Goal: Information Seeking & Learning: Learn about a topic

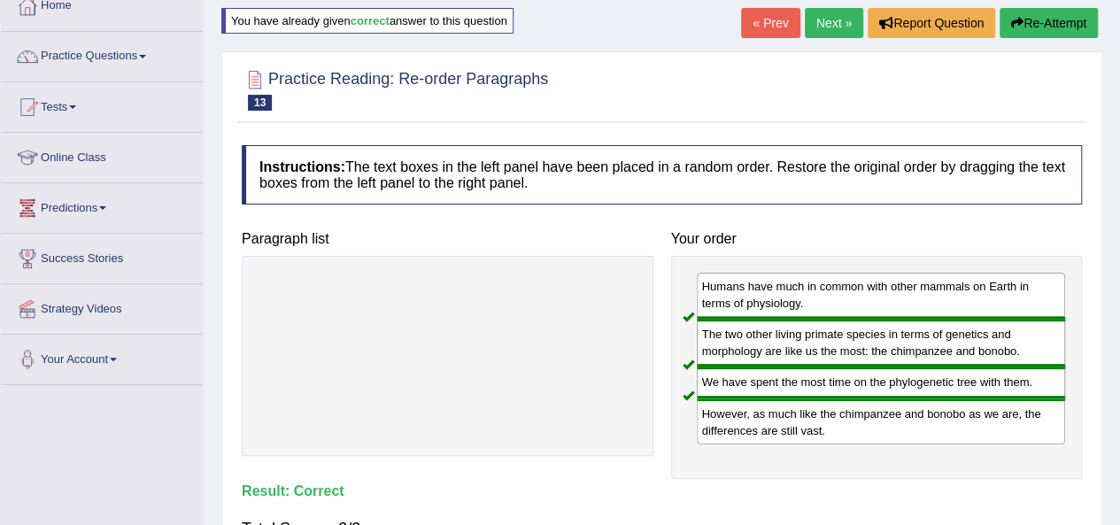
click at [103, 61] on link "Practice Questions" at bounding box center [102, 54] width 202 height 44
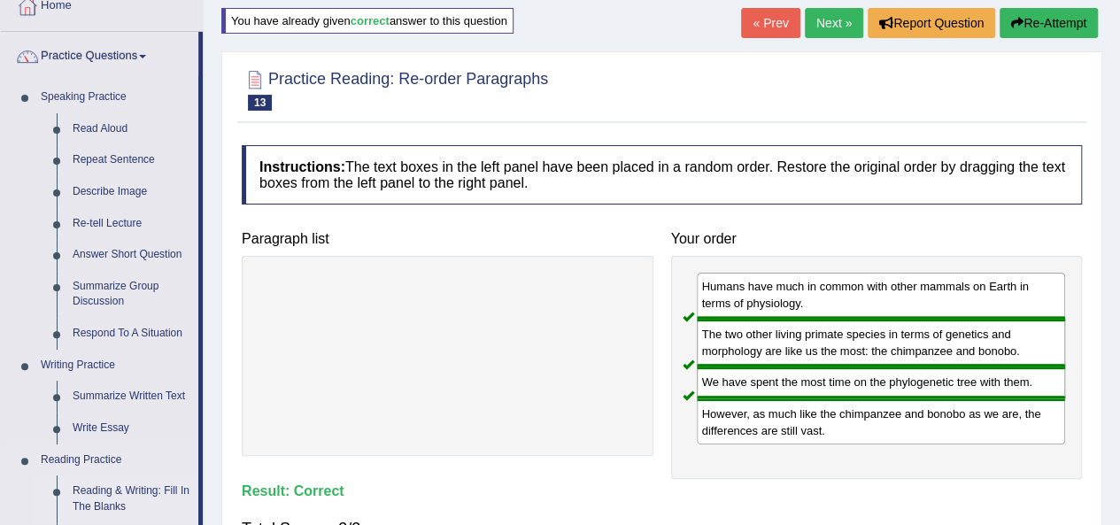
click at [121, 489] on link "Reading & Writing: Fill In The Blanks" at bounding box center [132, 498] width 134 height 47
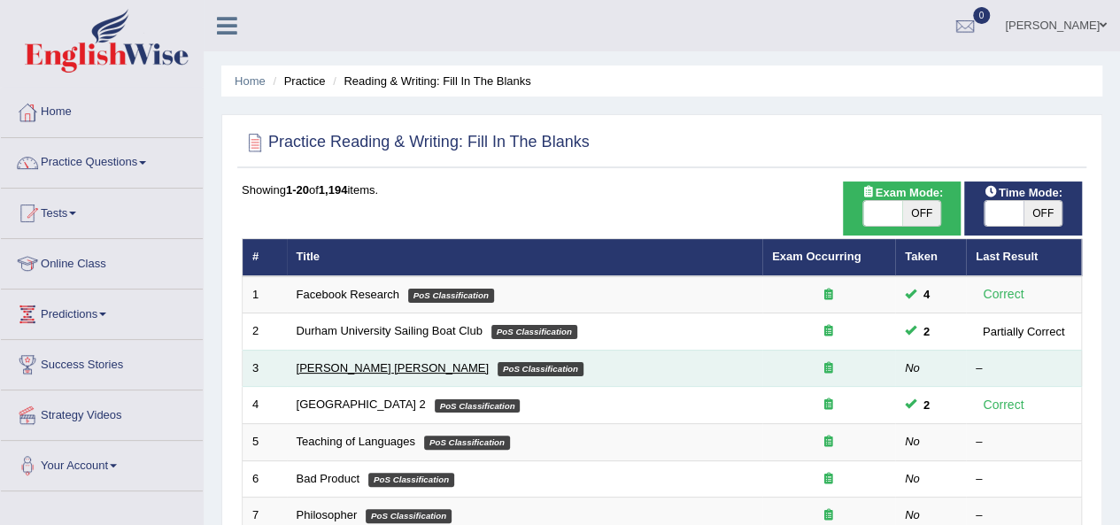
click at [312, 366] on link "Mona Lisa" at bounding box center [393, 367] width 192 height 13
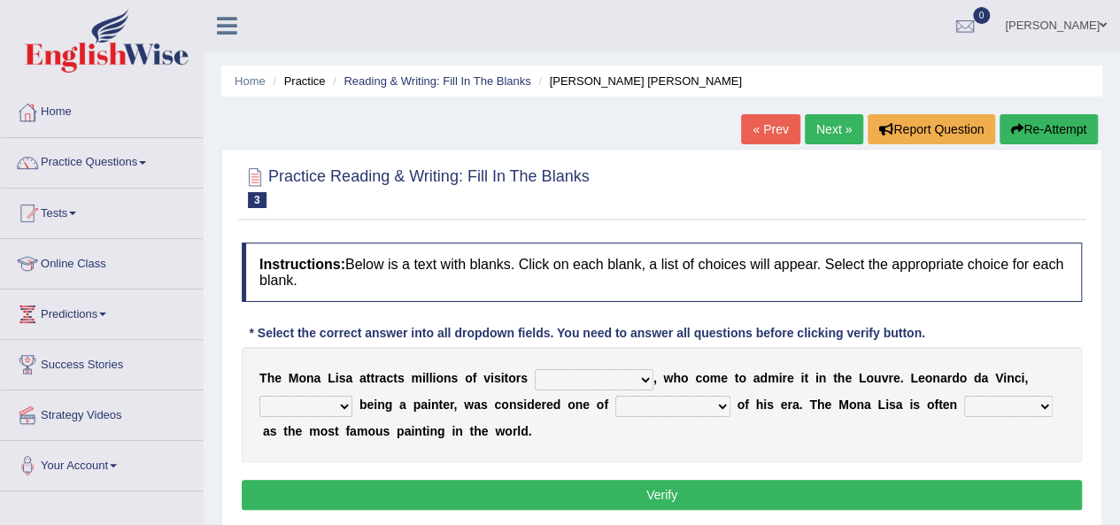
click at [634, 382] on select "around the year the all year all year round per year" at bounding box center [594, 379] width 119 height 21
select select "around the year"
click at [535, 369] on select "around the year the all year all year round per year" at bounding box center [594, 379] width 119 height 21
click at [644, 372] on select "around the year the all year all year round per year" at bounding box center [594, 379] width 119 height 21
click at [535, 369] on select "around the year the all year all year round per year" at bounding box center [594, 379] width 119 height 21
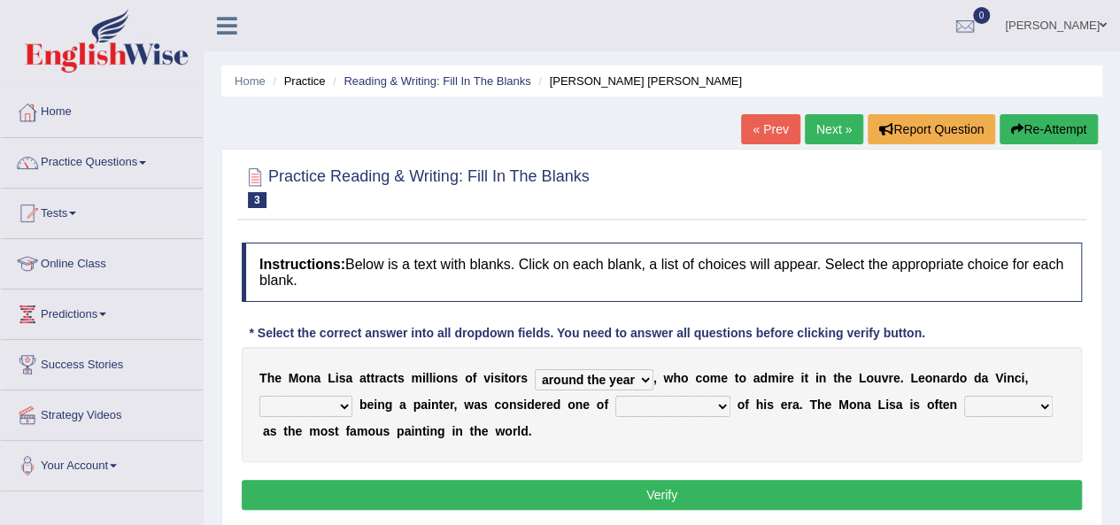
click at [340, 406] on select "rather than as much as as well as as long as" at bounding box center [305, 406] width 93 height 21
select select "rather than"
click at [259, 396] on select "rather than as much as as well as as long as" at bounding box center [305, 406] width 93 height 21
click at [688, 399] on select "better artists artist the better artist the best artists" at bounding box center [672, 406] width 115 height 21
select select "the best artists"
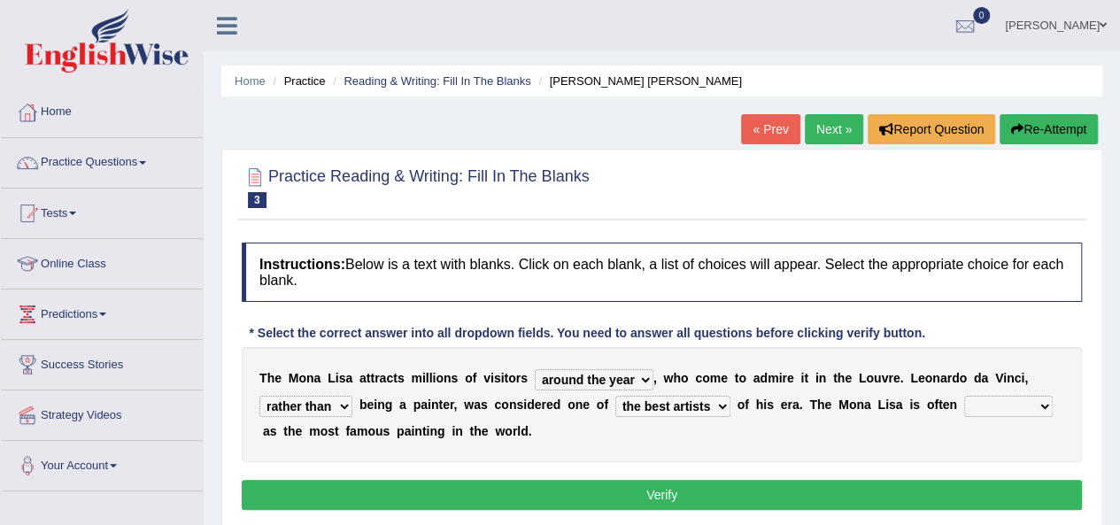
click at [615, 396] on select "better artists artist the better artist the best artists" at bounding box center [672, 406] width 115 height 21
click at [996, 408] on select "classified suggested predicted described" at bounding box center [1008, 406] width 89 height 21
select select "classified"
click at [964, 396] on select "classified suggested predicted described" at bounding box center [1008, 406] width 89 height 21
click at [752, 491] on button "Verify" at bounding box center [662, 495] width 840 height 30
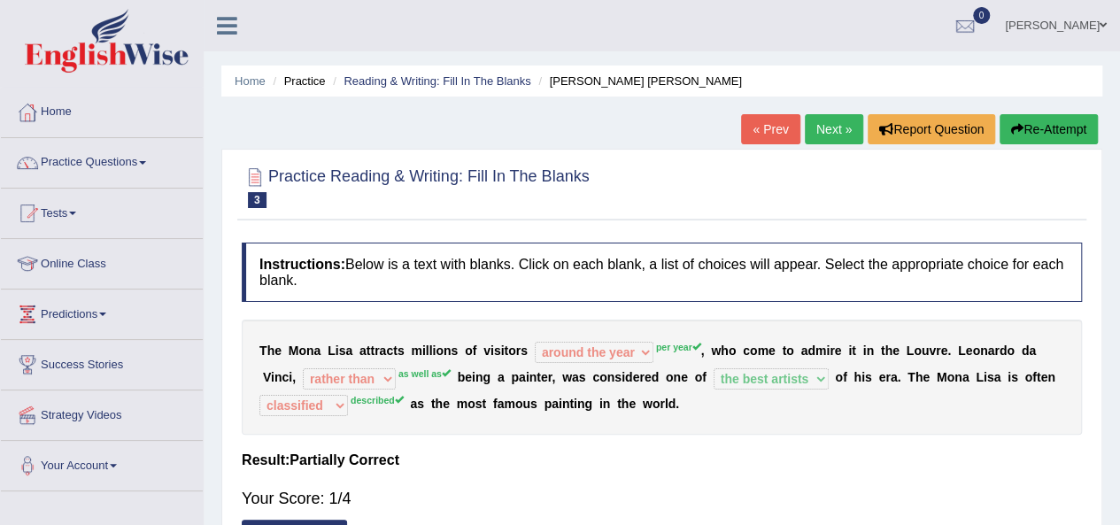
click at [1011, 123] on icon "button" at bounding box center [1017, 129] width 12 height 12
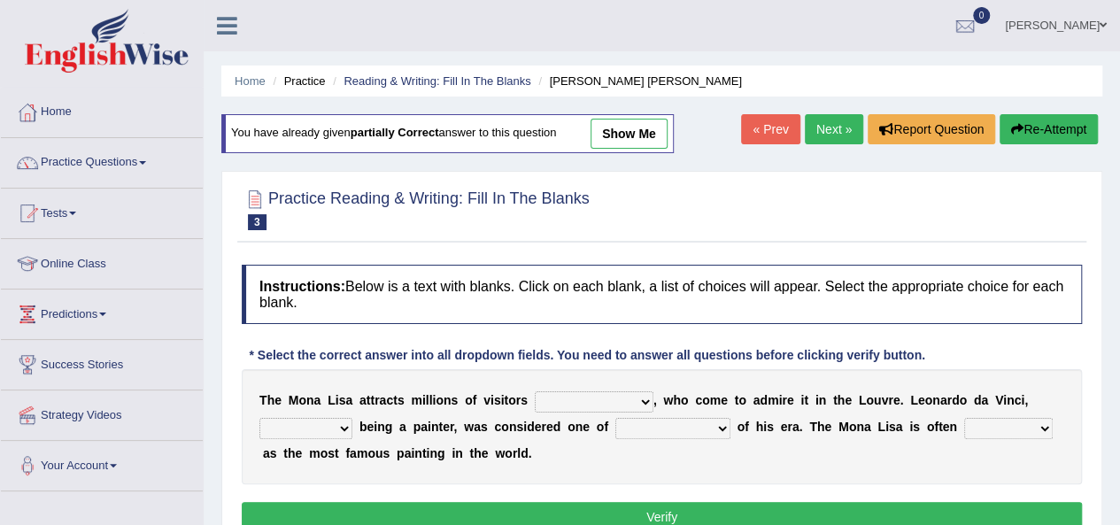
click at [604, 397] on select "around the year the all year all year round per year" at bounding box center [594, 401] width 119 height 21
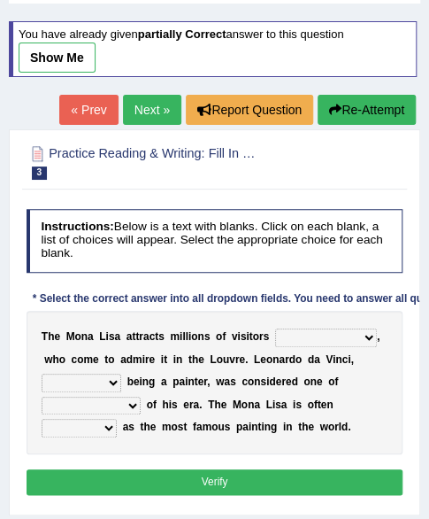
scroll to position [123, 0]
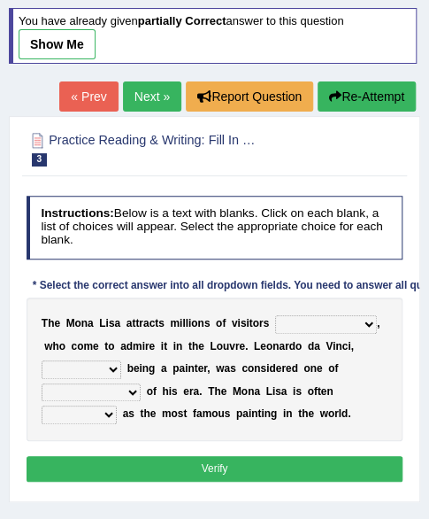
click at [363, 315] on select "around the year the all year all year round per year" at bounding box center [326, 324] width 102 height 18
click at [275, 315] on select "around the year the all year all year round per year" at bounding box center [326, 324] width 102 height 18
click at [341, 315] on select "around the year the all year all year round per year" at bounding box center [326, 324] width 102 height 18
click at [255, 297] on div "T h e M o n a L i s a a t t r a c t s m i l l i o n s o f v i s i t o r s aroun…" at bounding box center [215, 368] width 377 height 143
click at [115, 360] on select "rather than as much as as well as as long as" at bounding box center [82, 369] width 80 height 18
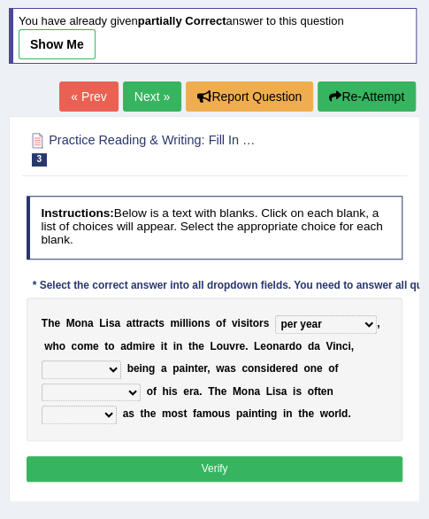
click at [362, 349] on div "T h e M o n a L i s a a t t r a c t s m i l l i o n s o f v i s i t o r s aroun…" at bounding box center [215, 368] width 377 height 143
click at [132, 383] on select "better artists artist the better artist the best artists" at bounding box center [91, 392] width 99 height 18
click at [91, 29] on link "show me" at bounding box center [57, 44] width 77 height 30
select select "around the year"
select select "rather than"
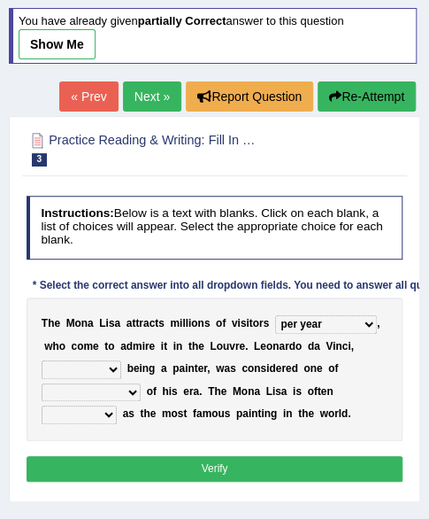
select select "the best artists"
select select "classified"
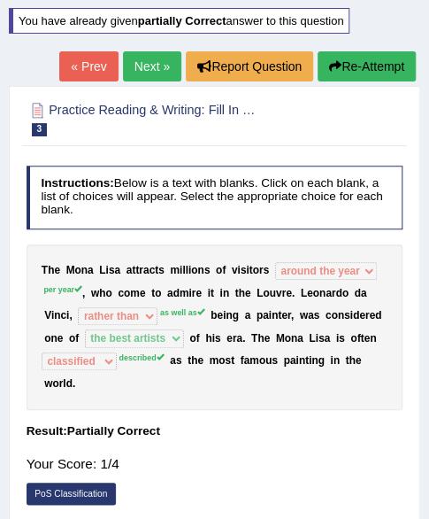
click at [378, 51] on button "Re-Attempt" at bounding box center [367, 66] width 98 height 30
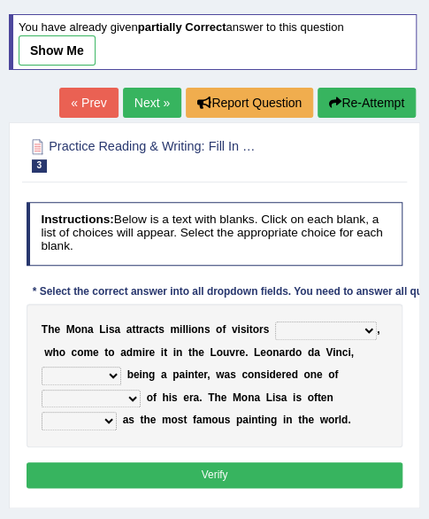
click at [343, 321] on select "around the year the all year all year round per year" at bounding box center [326, 330] width 102 height 18
click at [370, 321] on select "around the year the all year all year round per year" at bounding box center [326, 330] width 102 height 18
select select "per year"
click at [275, 321] on select "around the year the all year all year round per year" at bounding box center [326, 330] width 102 height 18
click at [162, 88] on link "Next »" at bounding box center [152, 103] width 58 height 30
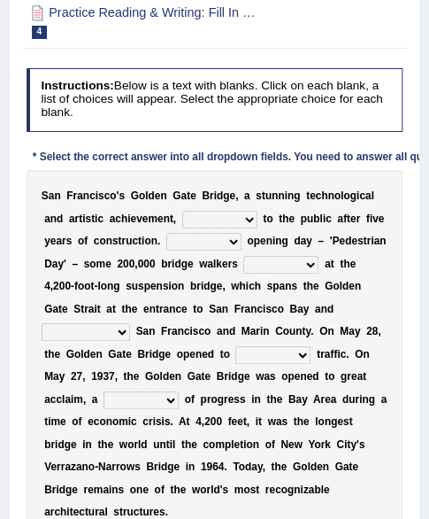
scroll to position [235, 0]
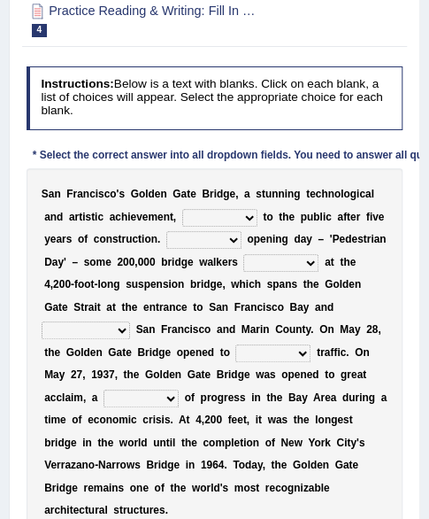
click at [243, 227] on select "opens closes appears equals" at bounding box center [219, 218] width 75 height 18
select select "opens"
click at [182, 222] on select "opens closes appears equals" at bounding box center [219, 218] width 75 height 18
click at [220, 249] on select "On During Since When" at bounding box center [203, 240] width 75 height 18
select select "On"
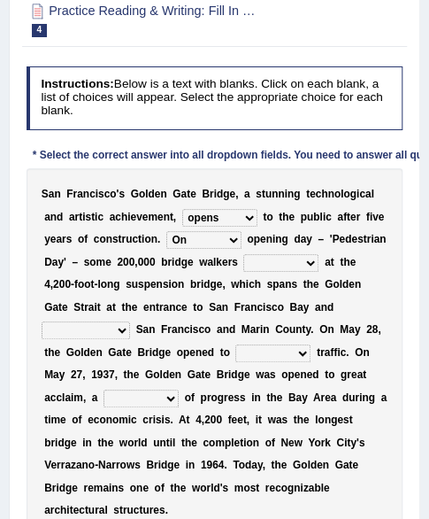
click at [166, 245] on select "On During Since When" at bounding box center [203, 240] width 75 height 18
click at [303, 272] on select "stationed looked marveled laughed" at bounding box center [280, 263] width 75 height 18
select select "marveled"
click at [243, 267] on select "stationed looked marveled laughed" at bounding box center [280, 263] width 75 height 18
click at [110, 339] on select "separates connects channels differentiates" at bounding box center [86, 330] width 89 height 18
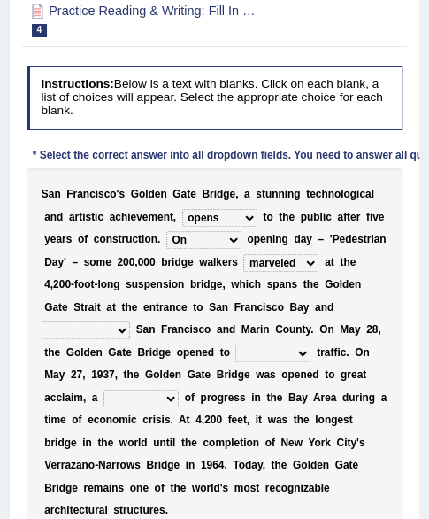
select select "connects"
click at [42, 335] on select "separates connects channels differentiates" at bounding box center [86, 330] width 89 height 18
click at [292, 362] on select "aquatic vehicular airborne watertight" at bounding box center [272, 353] width 75 height 18
select select "vehicular"
click at [235, 358] on select "aquatic vehicular airborne watertight" at bounding box center [272, 353] width 75 height 18
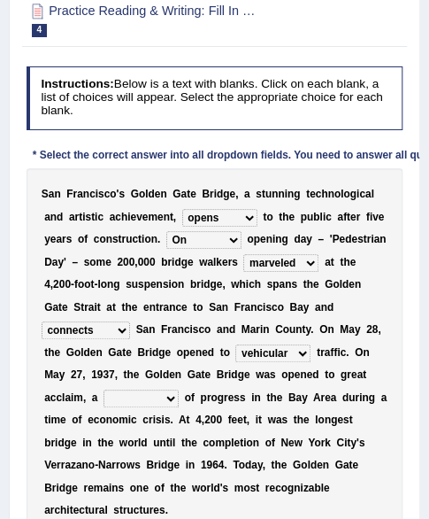
click at [166, 407] on select "denial symbol technique yield" at bounding box center [141, 398] width 75 height 18
select select "symbol"
click at [104, 403] on select "denial symbol technique yield" at bounding box center [141, 398] width 75 height 18
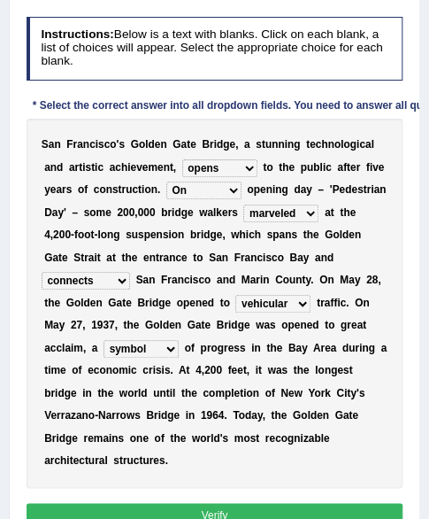
scroll to position [324, 0]
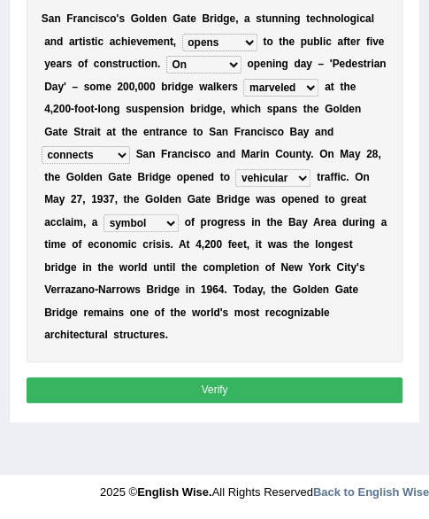
click at [172, 403] on button "Verify" at bounding box center [215, 390] width 377 height 26
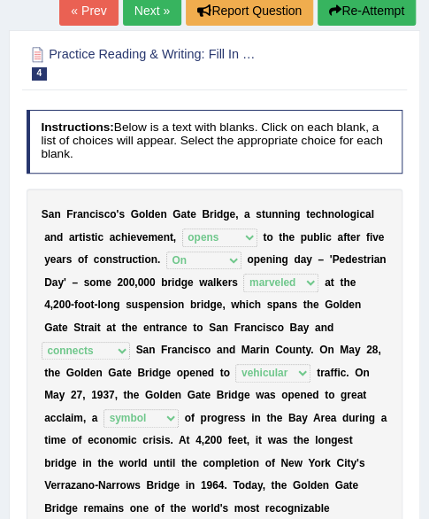
scroll to position [34, 0]
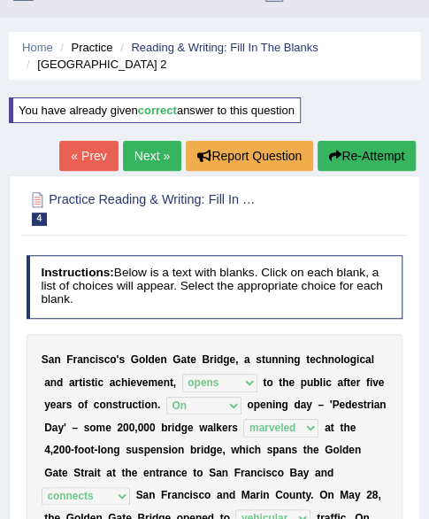
click at [152, 156] on link "Next »" at bounding box center [152, 156] width 58 height 30
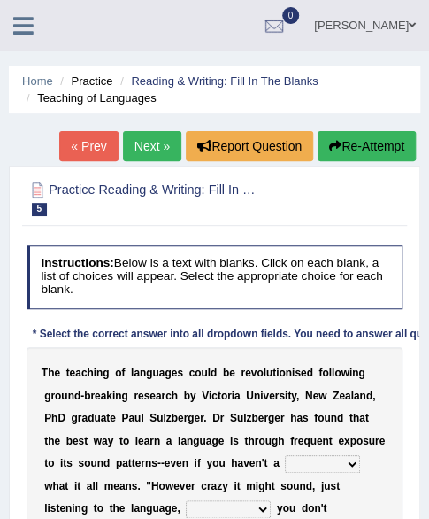
click at [103, 79] on li "Practice" at bounding box center [84, 81] width 57 height 17
click at [83, 77] on li "Practice" at bounding box center [84, 81] width 57 height 17
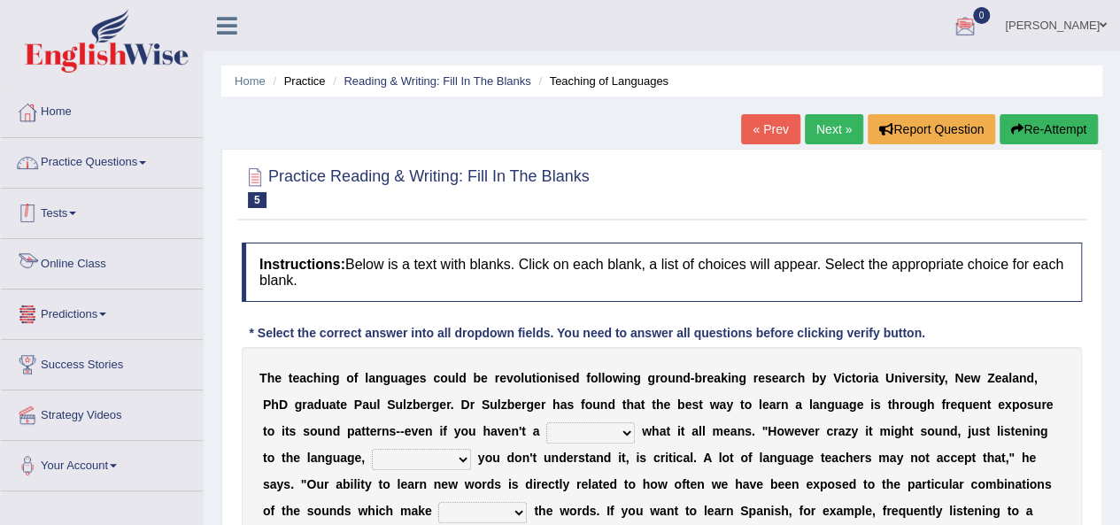
click at [94, 154] on link "Practice Questions" at bounding box center [102, 160] width 202 height 44
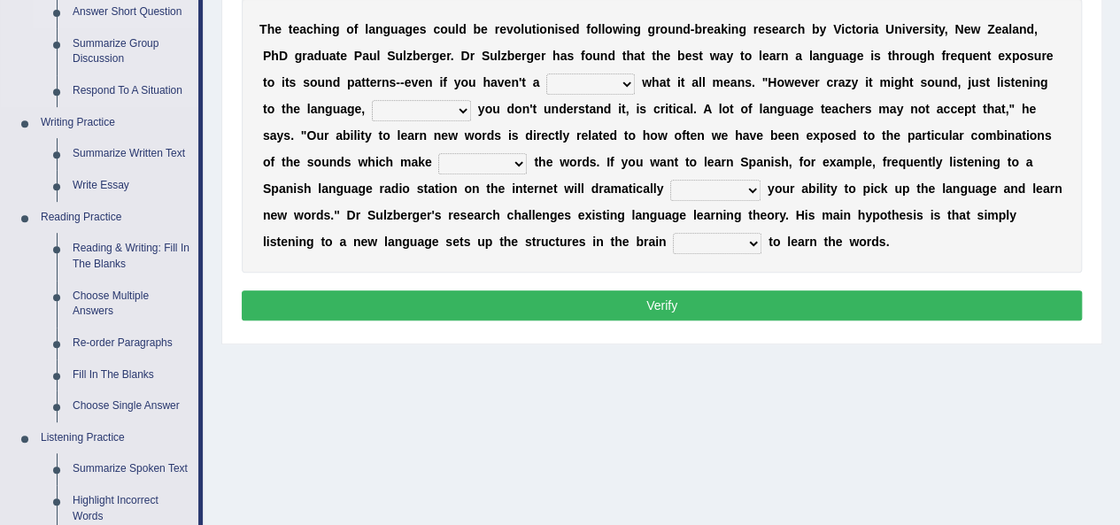
scroll to position [443, 0]
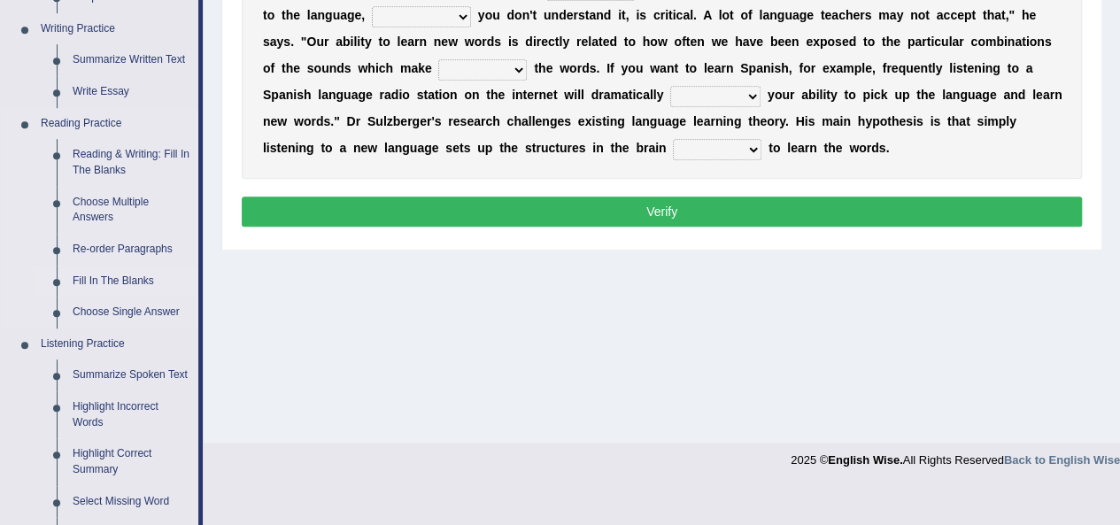
click at [104, 281] on link "Fill In The Blanks" at bounding box center [132, 282] width 134 height 32
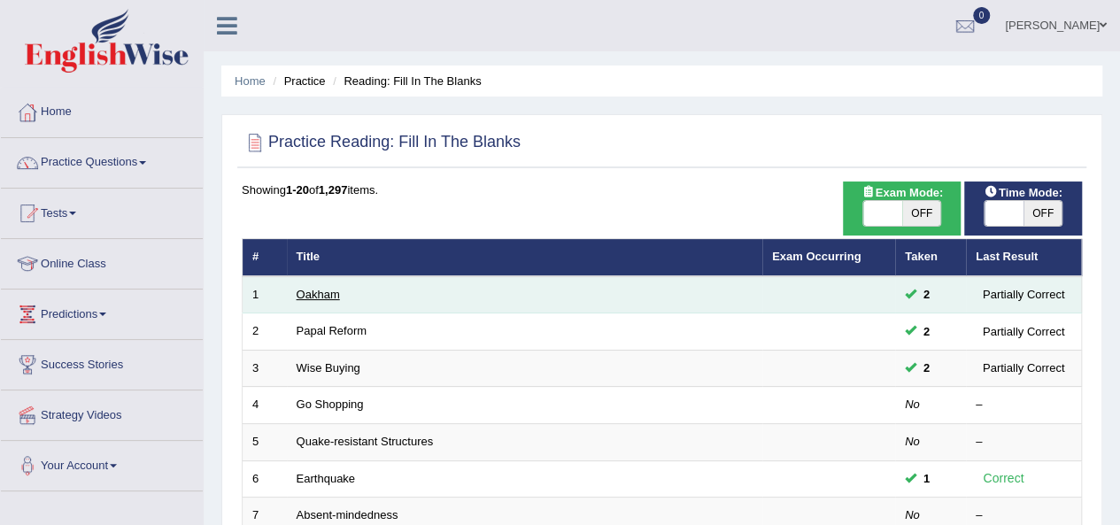
click at [301, 296] on link "Oakham" at bounding box center [318, 294] width 43 height 13
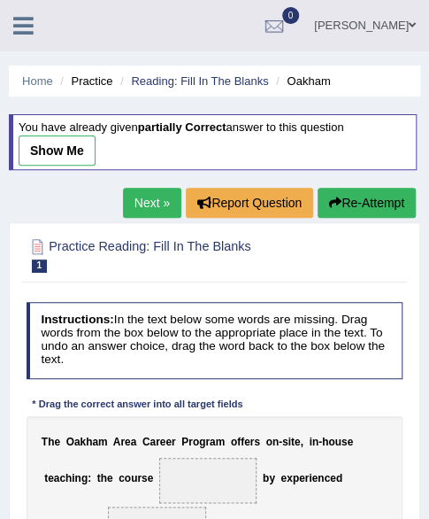
click at [142, 201] on link "Next »" at bounding box center [152, 203] width 58 height 30
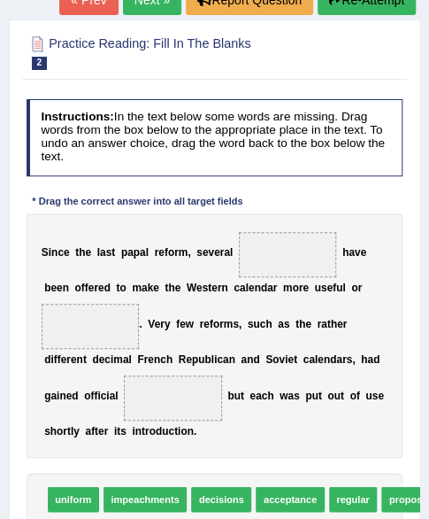
scroll to position [214, 0]
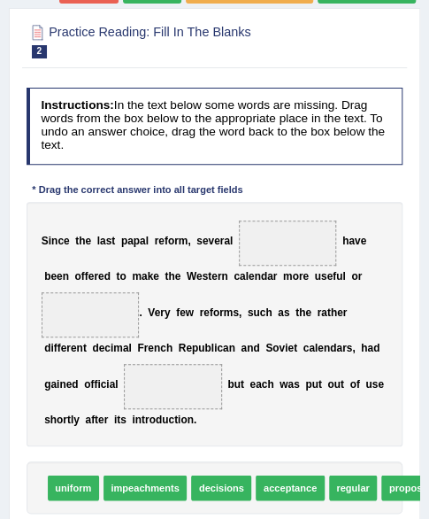
drag, startPoint x: 435, startPoint y: 148, endPoint x: 418, endPoint y: 260, distance: 113.8
click at [418, 260] on html "Toggle navigation Home Practice Questions Speaking Practice Read Aloud Repeat S…" at bounding box center [214, 45] width 429 height 519
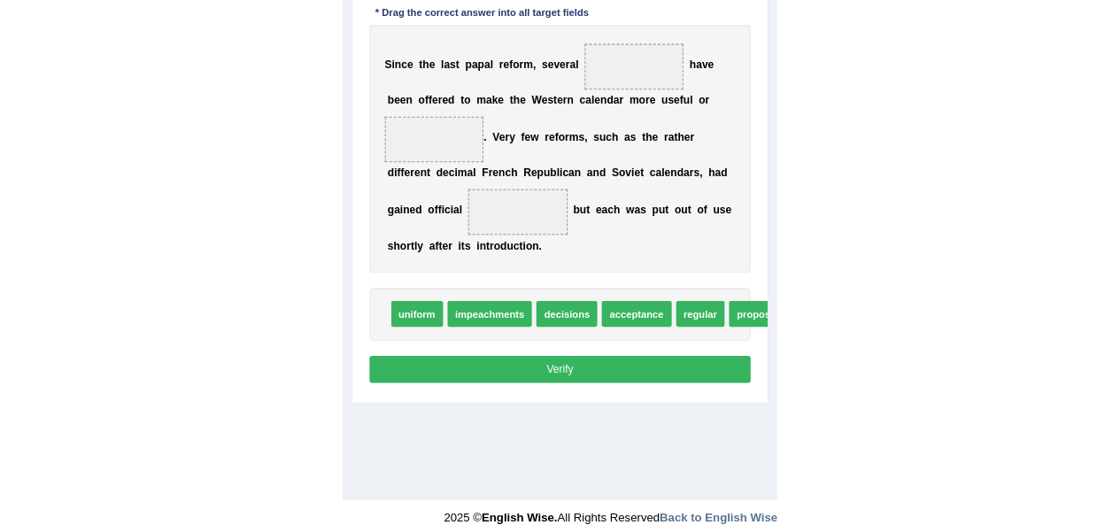
scroll to position [303, 0]
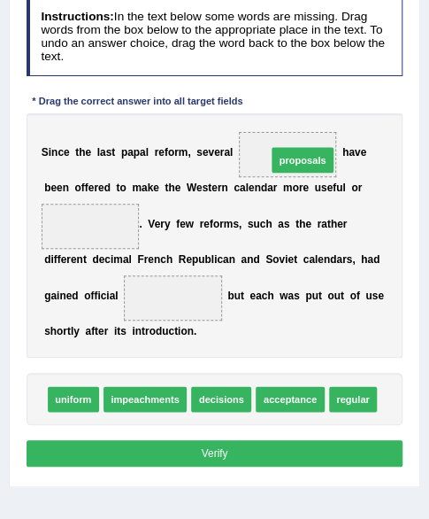
drag, startPoint x: 404, startPoint y: 392, endPoint x: 274, endPoint y: 111, distance: 309.7
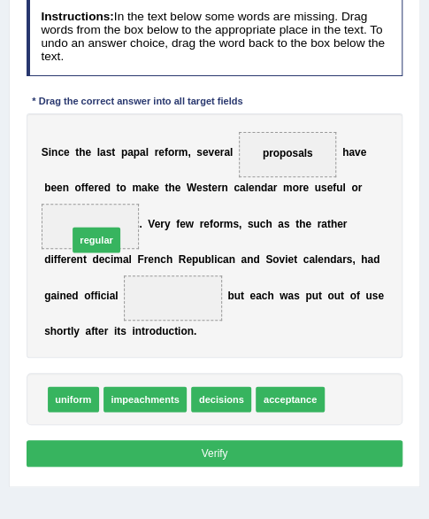
drag, startPoint x: 336, startPoint y: 392, endPoint x: 50, endPoint y: 179, distance: 356.7
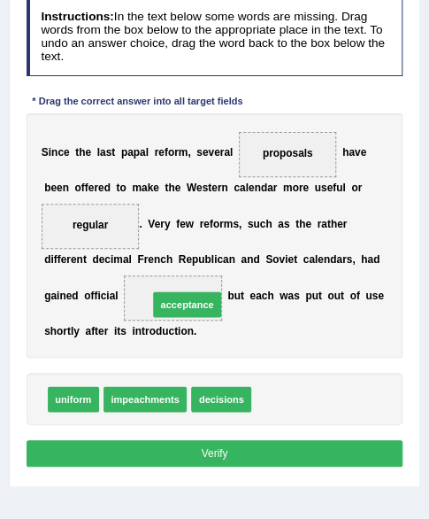
drag, startPoint x: 280, startPoint y: 394, endPoint x: 158, endPoint y: 282, distance: 164.8
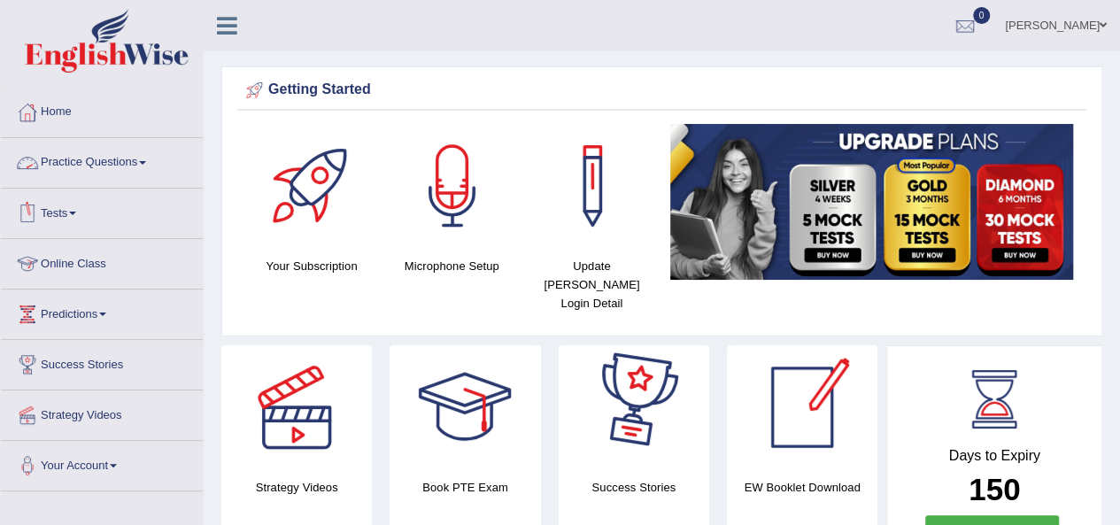
drag, startPoint x: 72, startPoint y: 207, endPoint x: 89, endPoint y: 233, distance: 31.2
click at [72, 207] on link "Tests" at bounding box center [102, 211] width 202 height 44
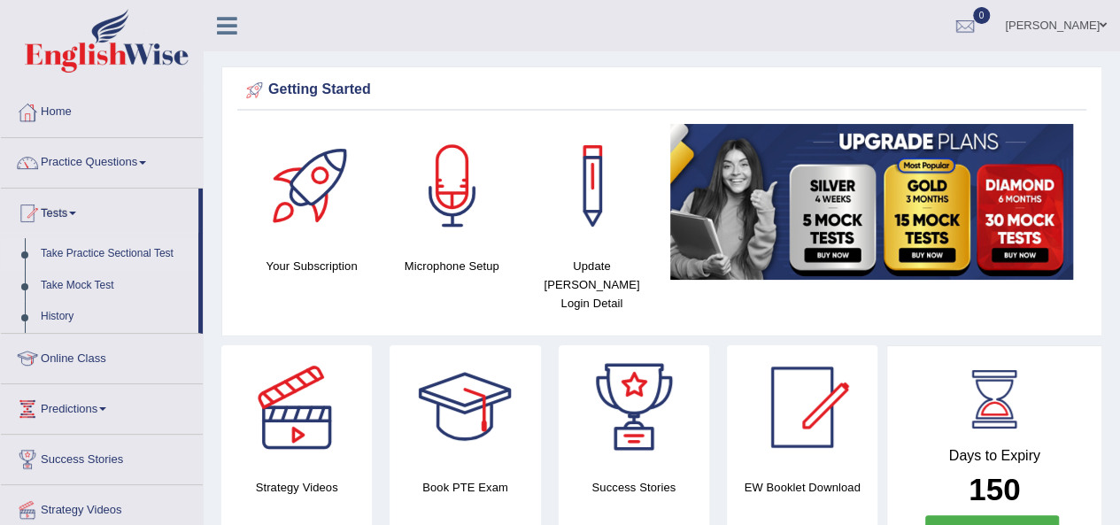
click at [60, 252] on link "Take Practice Sectional Test" at bounding box center [116, 254] width 166 height 32
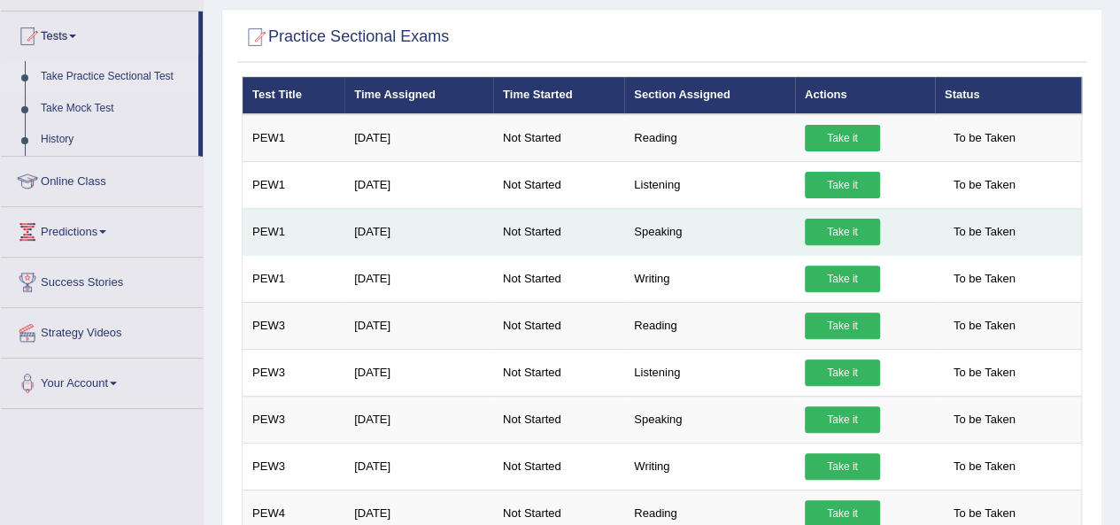
scroll to position [89, 0]
